Goal: Information Seeking & Learning: Learn about a topic

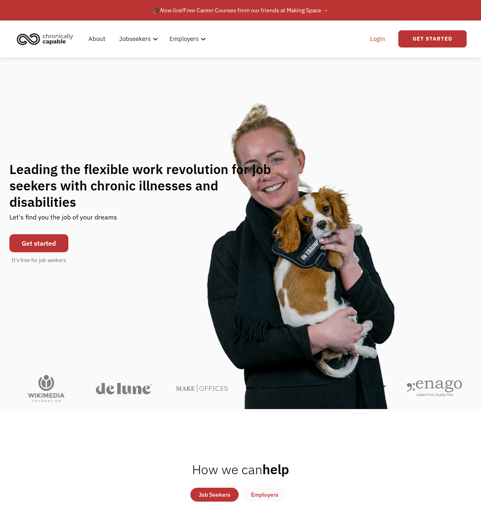
click at [378, 39] on link "Login" at bounding box center [377, 39] width 25 height 26
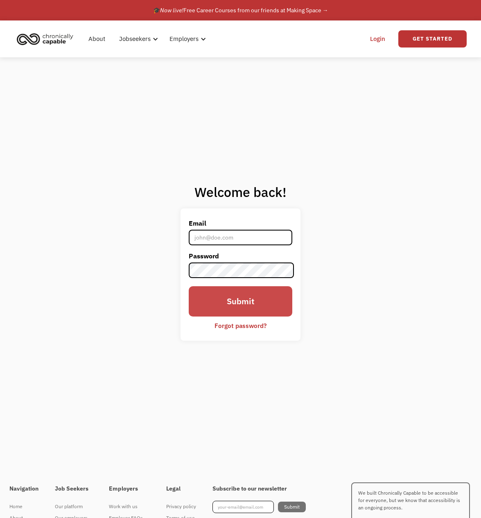
type input "[EMAIL_ADDRESS][DOMAIN_NAME]"
click at [248, 303] on input "Submit" at bounding box center [241, 301] width 104 height 31
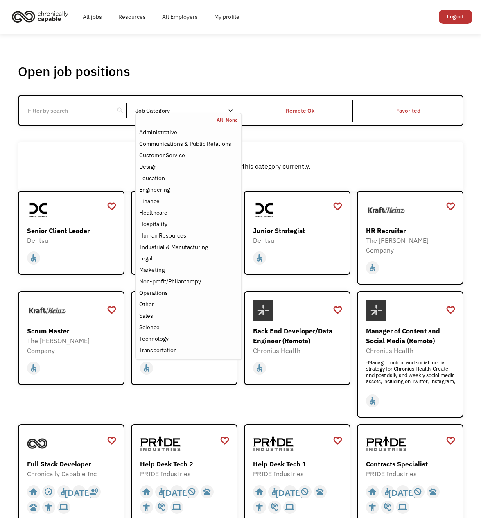
click at [212, 112] on div "Job Category" at bounding box center [188, 111] width 106 height 6
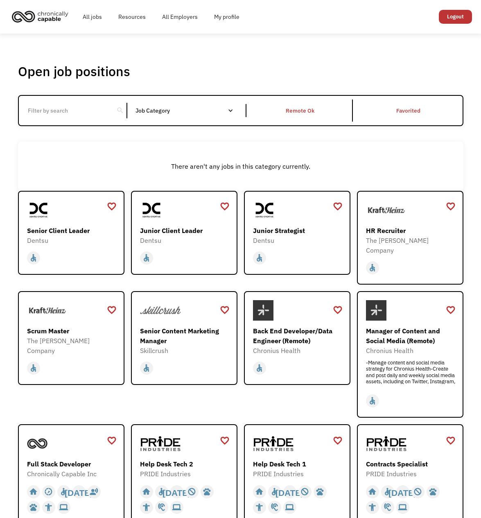
click at [212, 112] on div "Job Category" at bounding box center [188, 111] width 106 height 6
click at [199, 52] on div "Open job positions You have X liked items Search search Filter by category Admi…" at bounding box center [240, 319] width 481 height 571
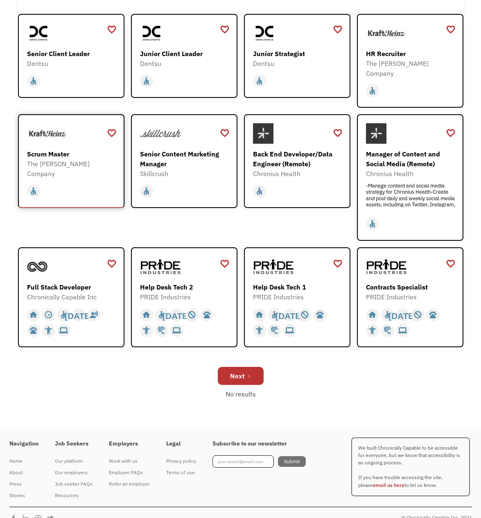
scroll to position [179, 0]
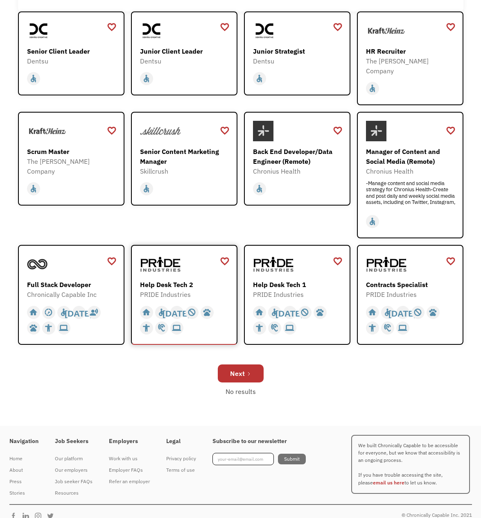
click at [172, 279] on div "Help Desk Tech 2" at bounding box center [185, 284] width 90 height 10
click at [244, 364] on link "Next" at bounding box center [241, 373] width 46 height 18
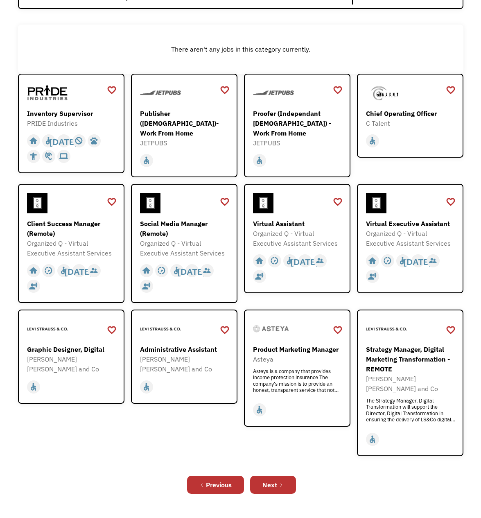
scroll to position [147, 0]
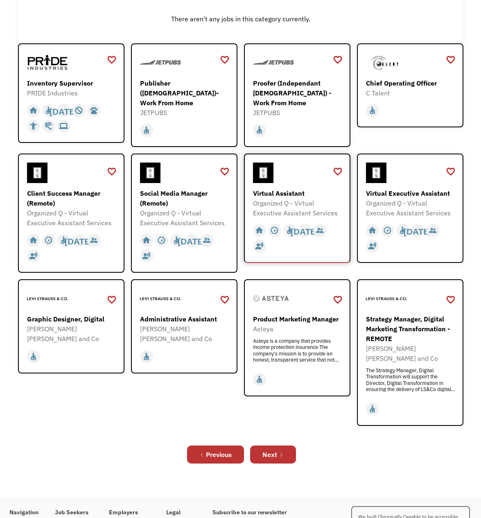
click at [268, 179] on img at bounding box center [263, 172] width 20 height 20
click at [155, 175] on img at bounding box center [150, 172] width 20 height 20
click at [269, 449] on link "Next" at bounding box center [273, 454] width 46 height 18
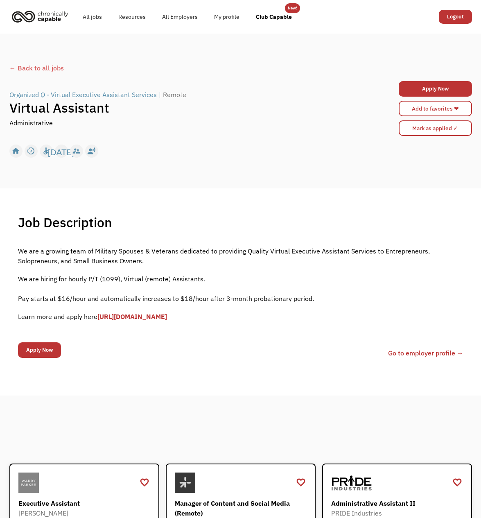
click at [167, 316] on link "https://forms.gle/fDv2ubP8SWWtCoLp8" at bounding box center [132, 316] width 70 height 8
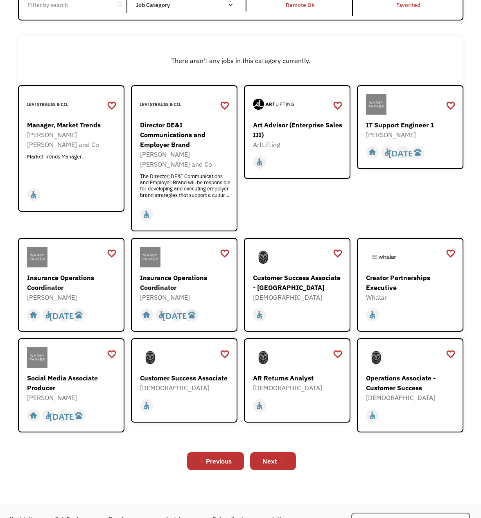
scroll to position [147, 0]
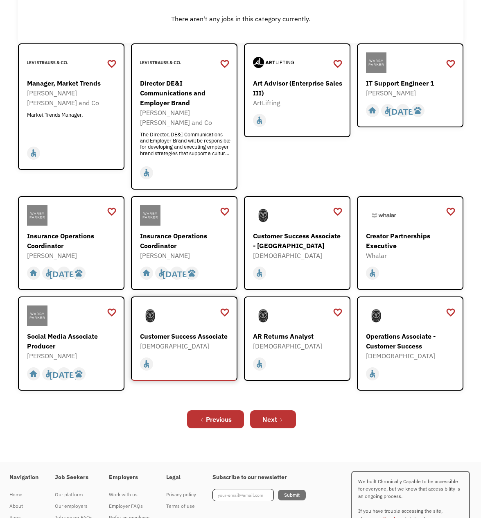
click at [194, 331] on div "Customer Success Associate" at bounding box center [185, 336] width 90 height 10
click at [278, 412] on link "Next" at bounding box center [273, 419] width 46 height 18
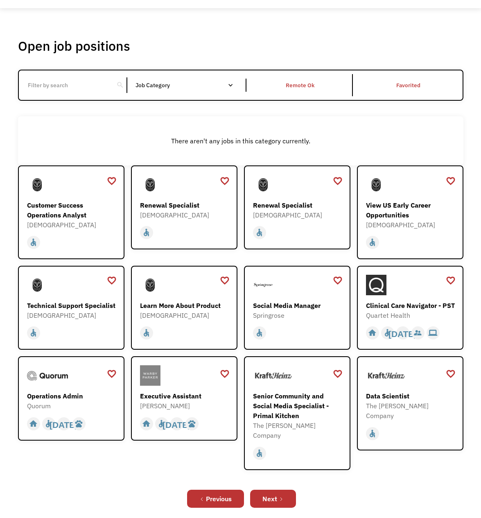
scroll to position [141, 0]
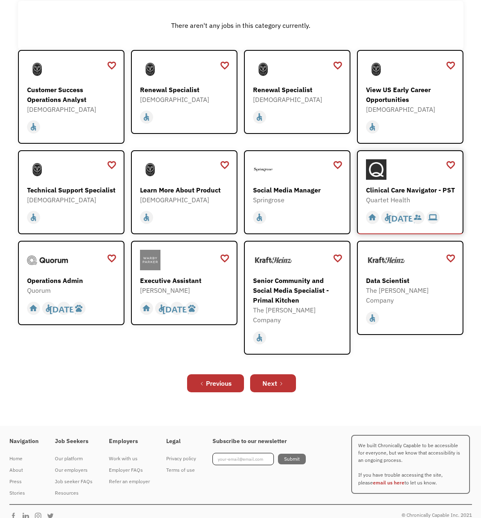
click at [381, 173] on img at bounding box center [376, 169] width 20 height 20
click at [276, 378] on link "Next" at bounding box center [273, 383] width 46 height 18
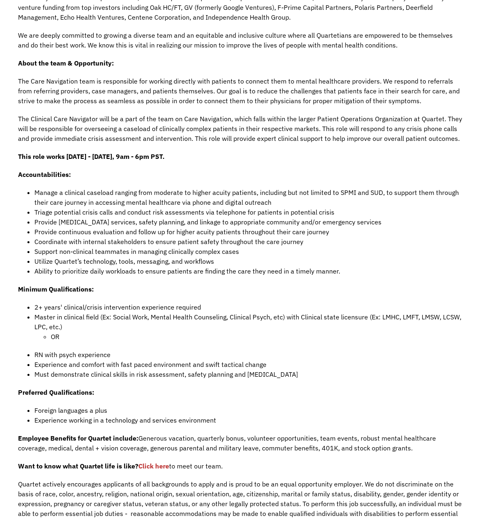
scroll to position [295, 0]
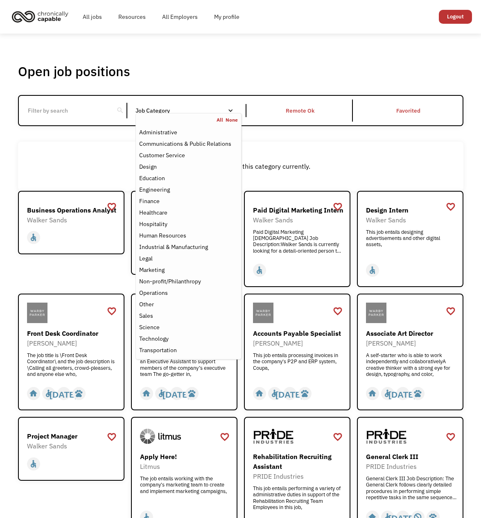
click at [218, 113] on nav "All None Administrative Communications & Public Relations Customer Service Desi…" at bounding box center [188, 236] width 106 height 246
click at [201, 109] on div "Job Category" at bounding box center [188, 111] width 106 height 6
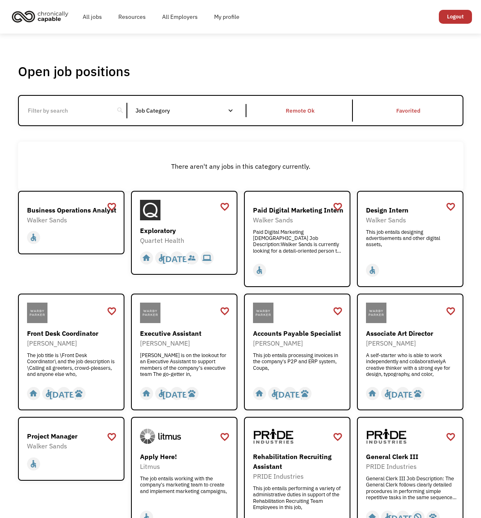
click at [201, 109] on div "Job Category" at bounding box center [188, 111] width 106 height 6
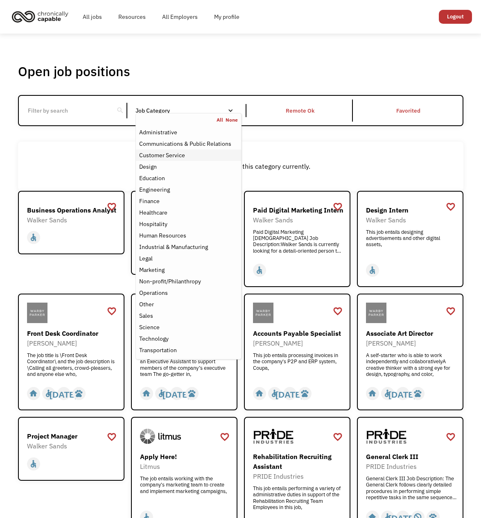
click at [196, 158] on div "Customer Service" at bounding box center [188, 155] width 99 height 10
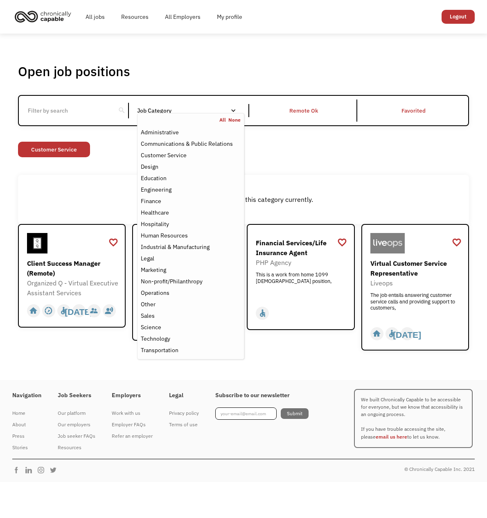
click at [434, 172] on div "Open job positions You have X liked items Search search Filter by category Admi…" at bounding box center [243, 206] width 451 height 287
click at [176, 156] on div "Customer Service" at bounding box center [164, 155] width 46 height 10
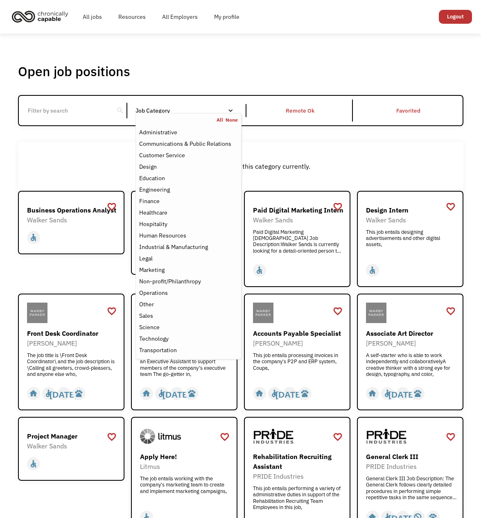
click at [315, 155] on div "There aren't any jobs in this category currently." at bounding box center [240, 166] width 445 height 49
click at [188, 107] on div "Job Category" at bounding box center [188, 110] width 106 height 13
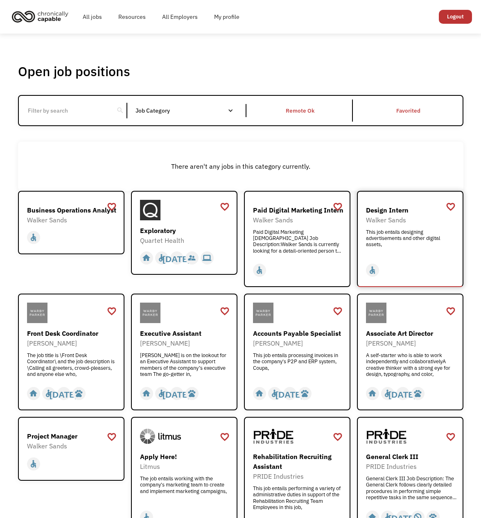
click at [397, 213] on div "Design Intern" at bounding box center [411, 210] width 90 height 10
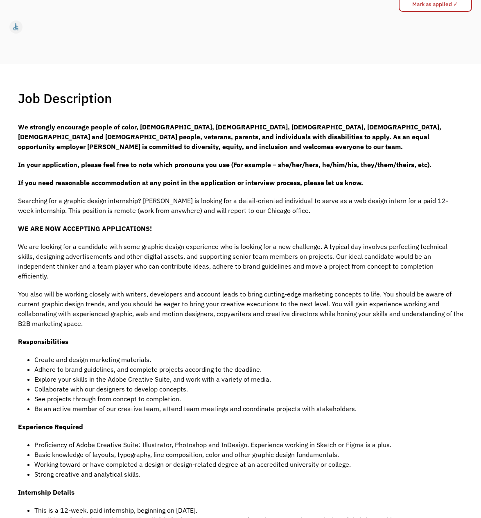
scroll to position [147, 0]
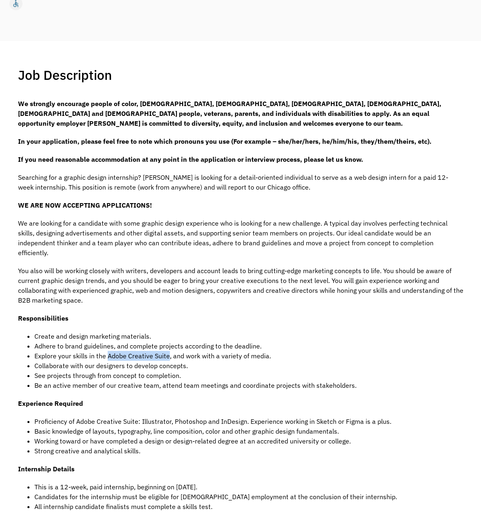
drag, startPoint x: 108, startPoint y: 346, endPoint x: 168, endPoint y: 349, distance: 60.2
click at [168, 351] on span "Explore your skills in the Adobe Creative Suite, and work with a variety of med…" at bounding box center [152, 355] width 237 height 8
